Goal: Information Seeking & Learning: Learn about a topic

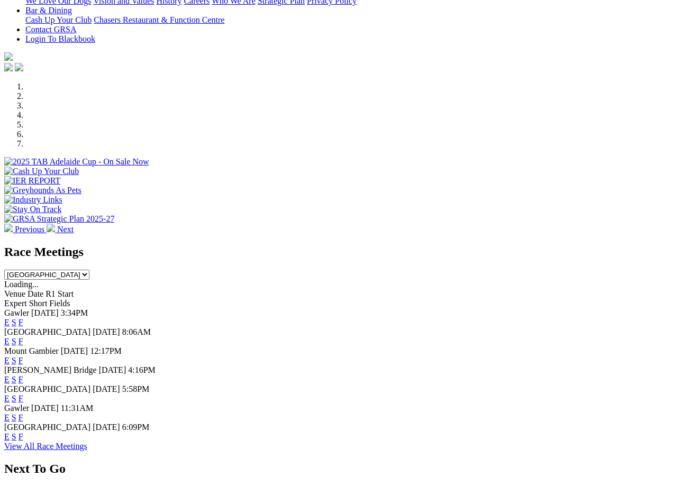
scroll to position [252, 0]
click at [89, 270] on select "South Australia New South Wales Northern Territory Queensland Tasmania Victoria…" at bounding box center [46, 275] width 85 height 10
select select "QLD"
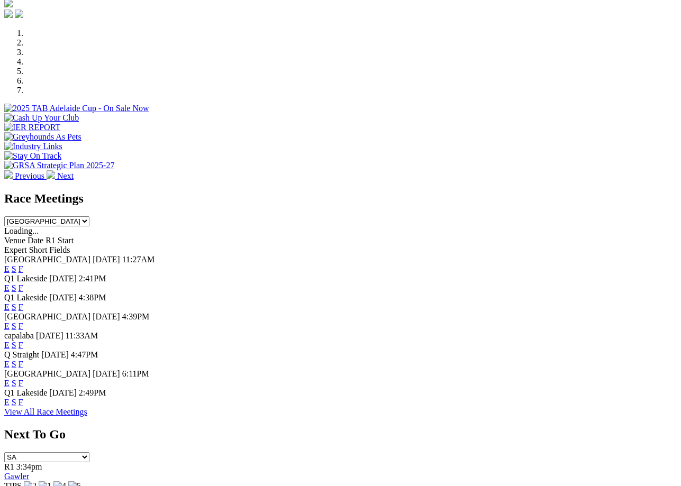
scroll to position [347, 0]
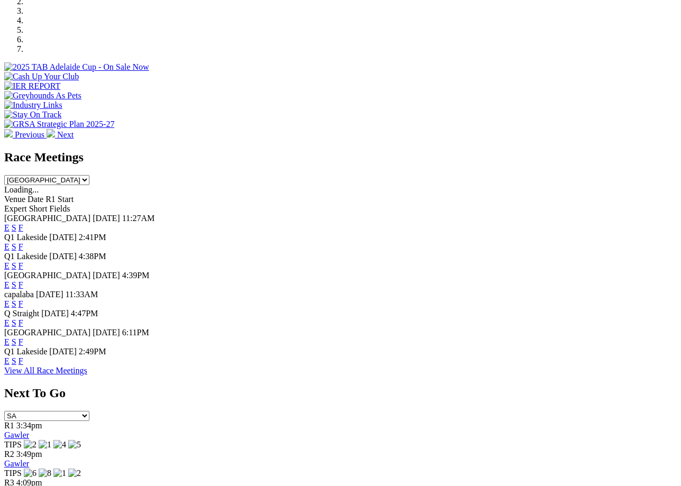
click at [87, 375] on link "View All Race Meetings" at bounding box center [45, 370] width 83 height 9
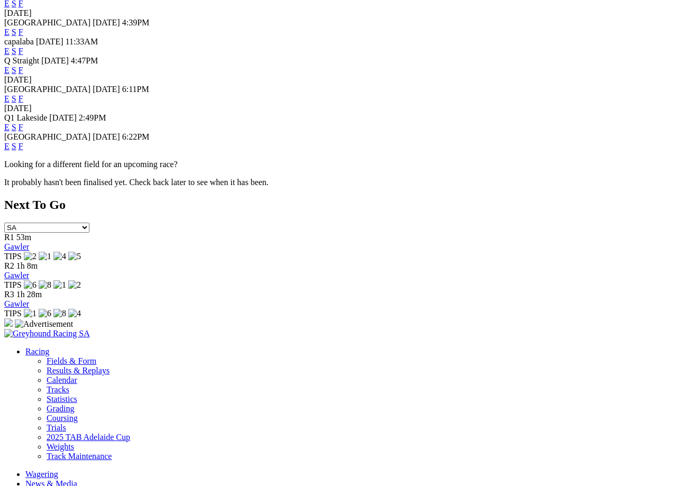
scroll to position [301, 0]
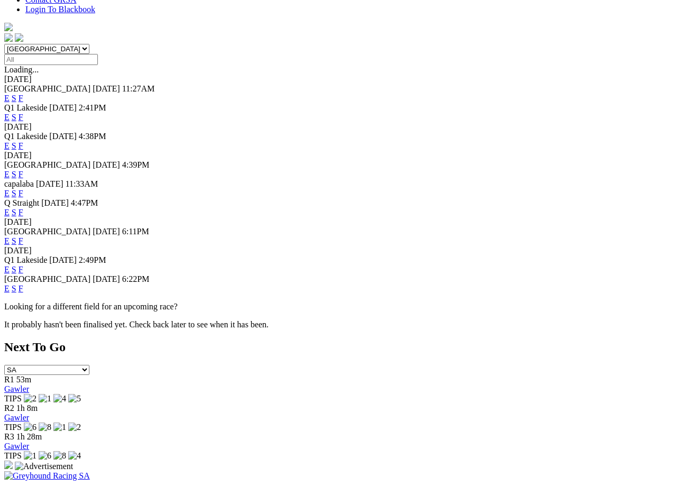
click at [23, 293] on link "F" at bounding box center [21, 288] width 5 height 9
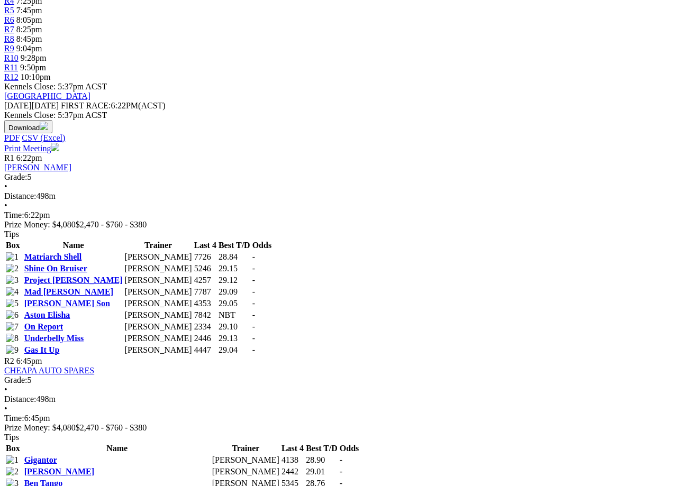
scroll to position [627, 0]
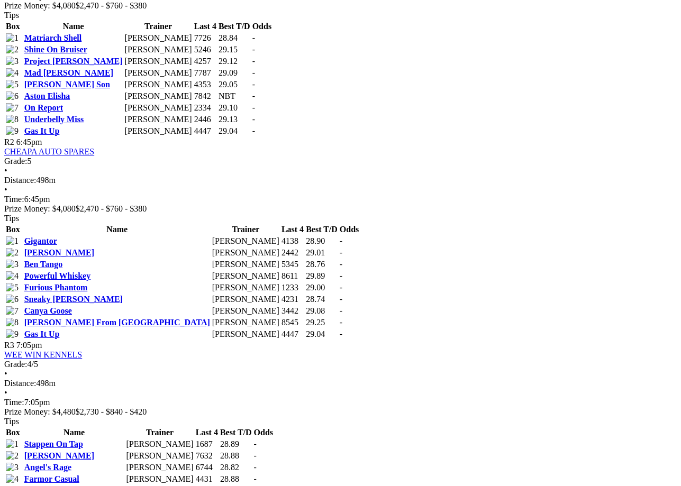
drag, startPoint x: 55, startPoint y: 216, endPoint x: 158, endPoint y: 217, distance: 102.7
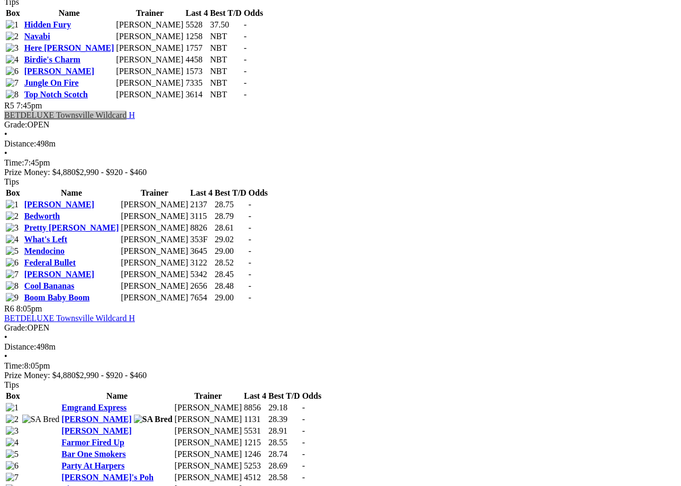
scroll to position [1252, 0]
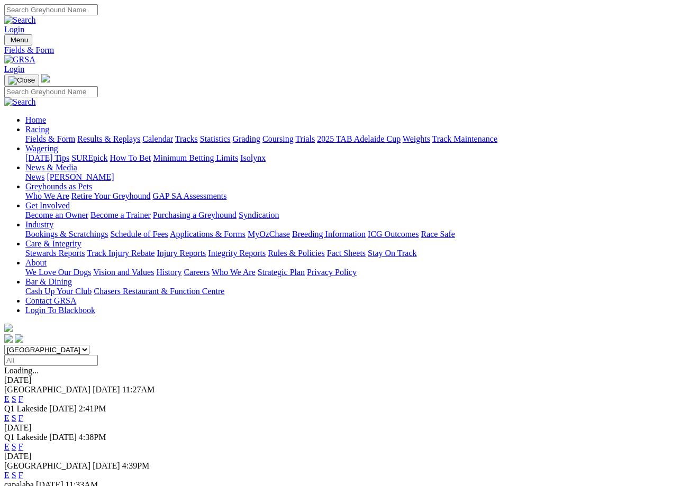
click at [89, 345] on select "South Australia New South Wales Northern Territory Queensland Tasmania Victoria…" at bounding box center [46, 350] width 85 height 10
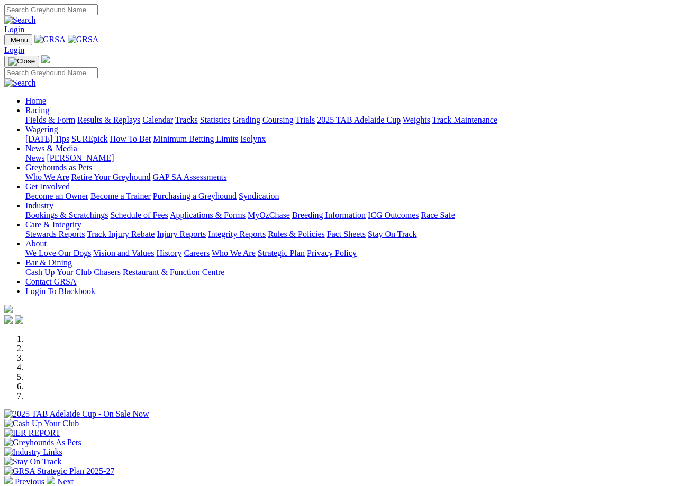
select select "QLD"
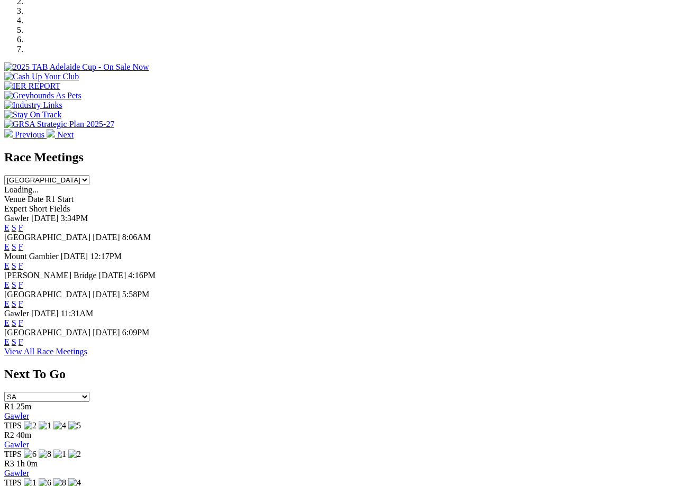
scroll to position [347, 0]
select select "QLD"
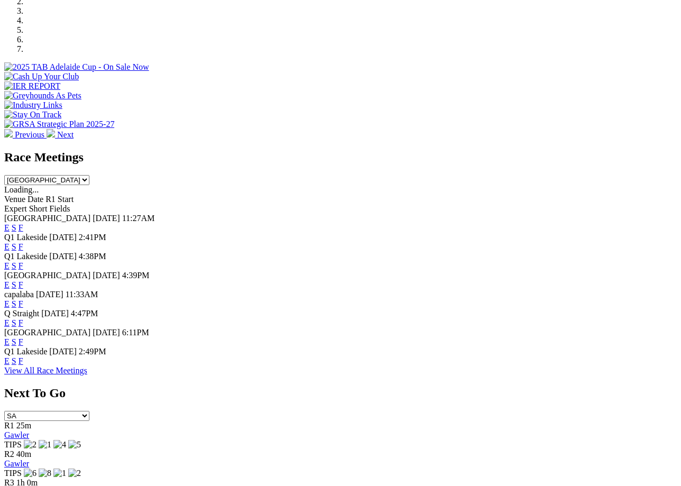
click at [23, 338] on link "F" at bounding box center [21, 342] width 5 height 9
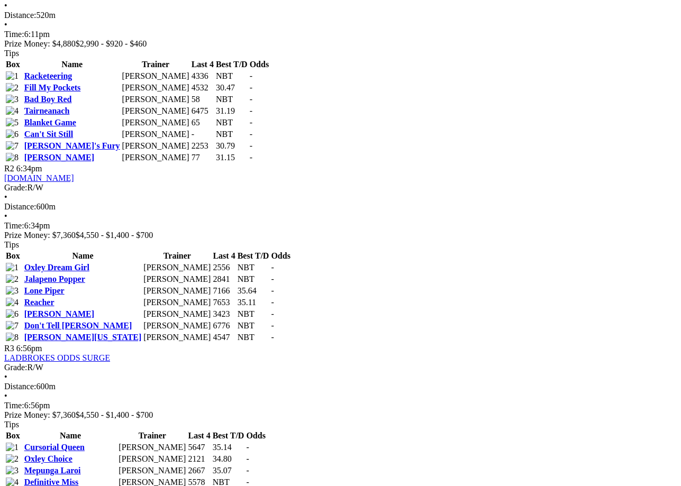
scroll to position [994, 0]
